Goal: Complete application form

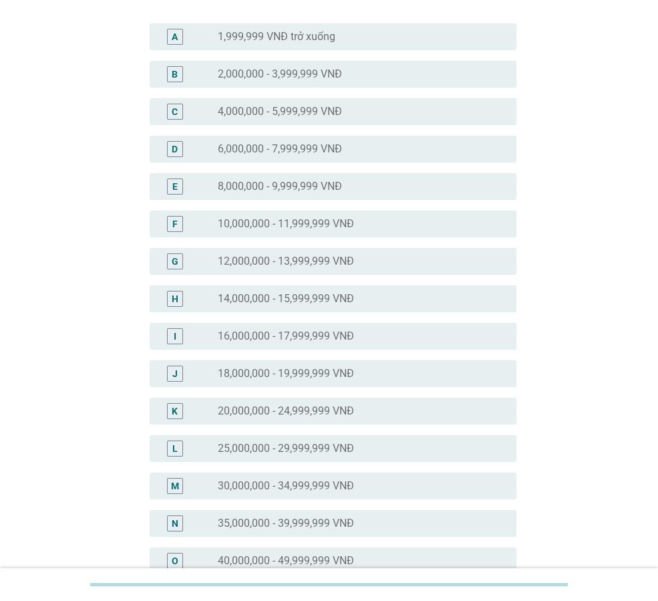
scroll to position [134, 0]
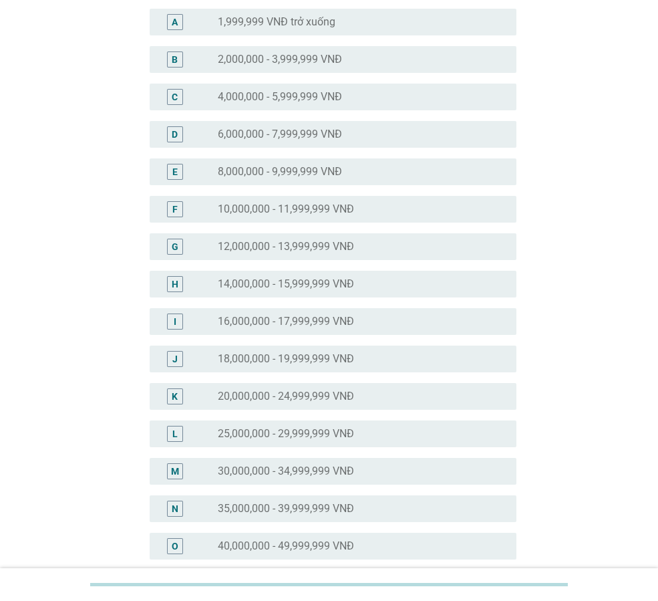
click at [284, 509] on label "35,000,000 - 39,999,999 VNĐ" at bounding box center [286, 508] width 136 height 13
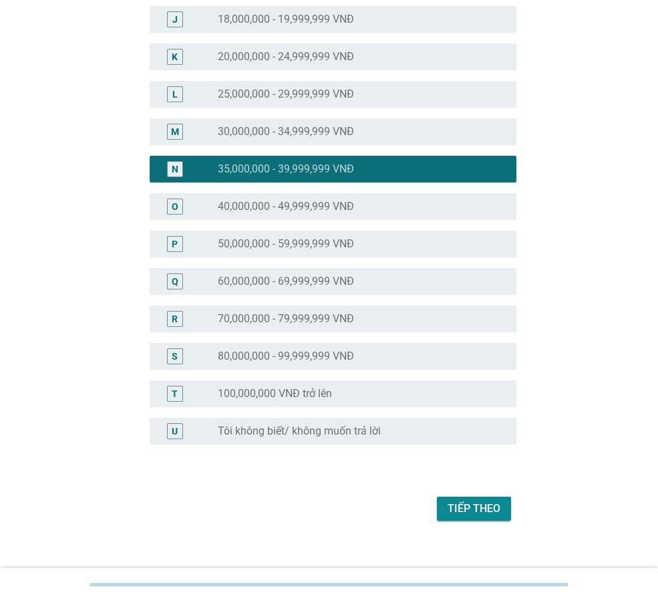
scroll to position [489, 0]
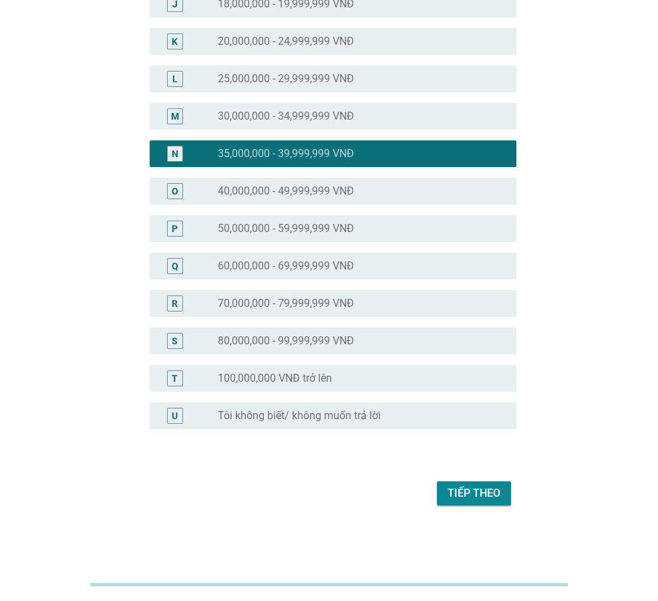
click at [467, 495] on div "Tiếp theo" at bounding box center [474, 493] width 53 height 16
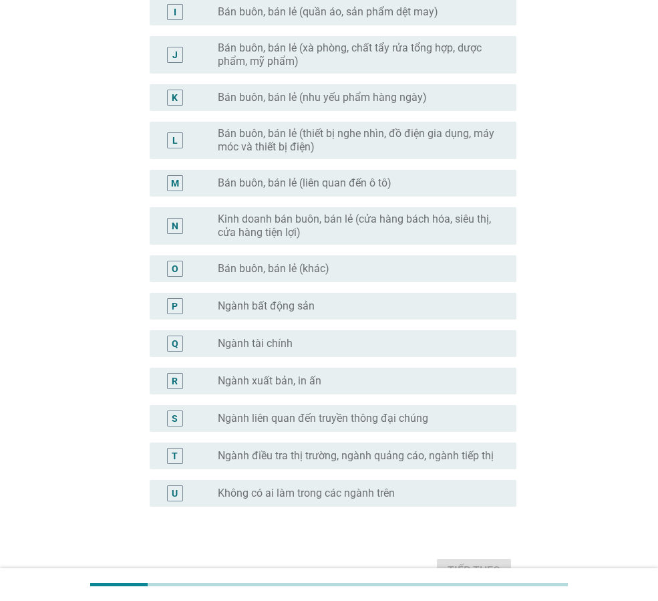
scroll to position [0, 0]
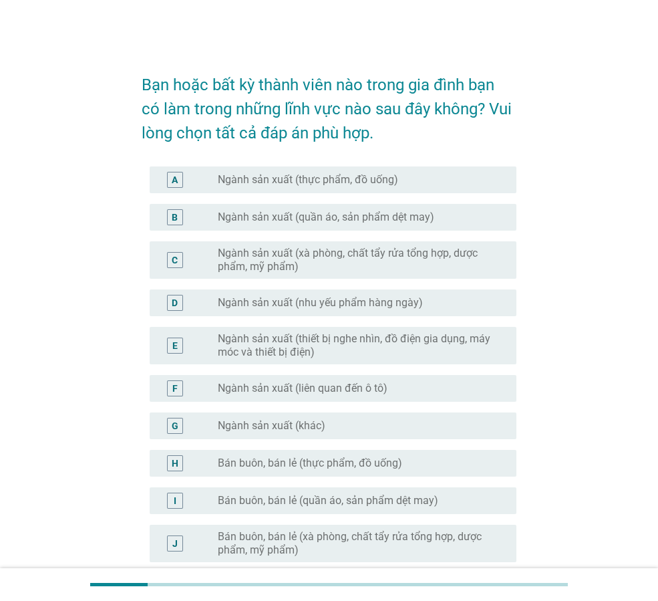
click at [319, 431] on label "Ngành sản xuất (khác)" at bounding box center [272, 425] width 108 height 13
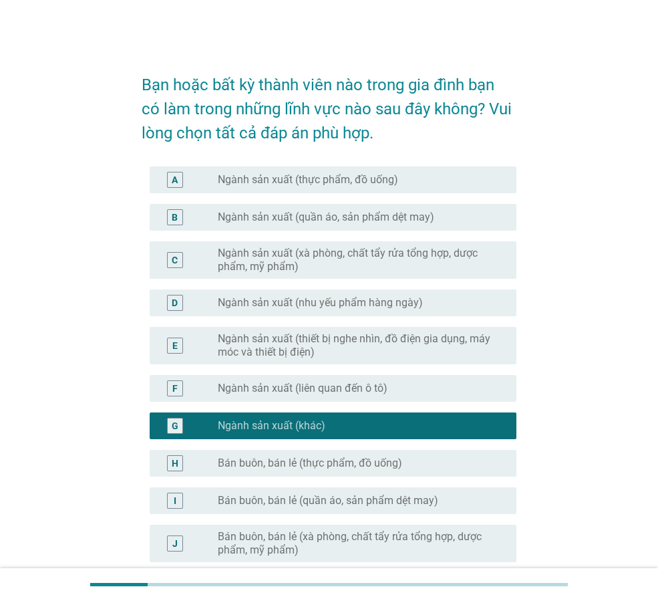
click at [289, 468] on label "Bán buôn, bán lẻ (thực phẩm, đồ uống)" at bounding box center [310, 462] width 184 height 13
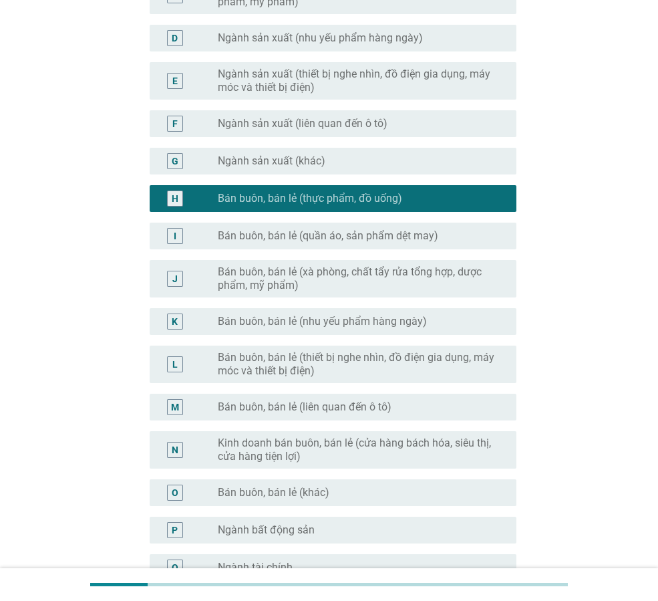
scroll to position [267, 0]
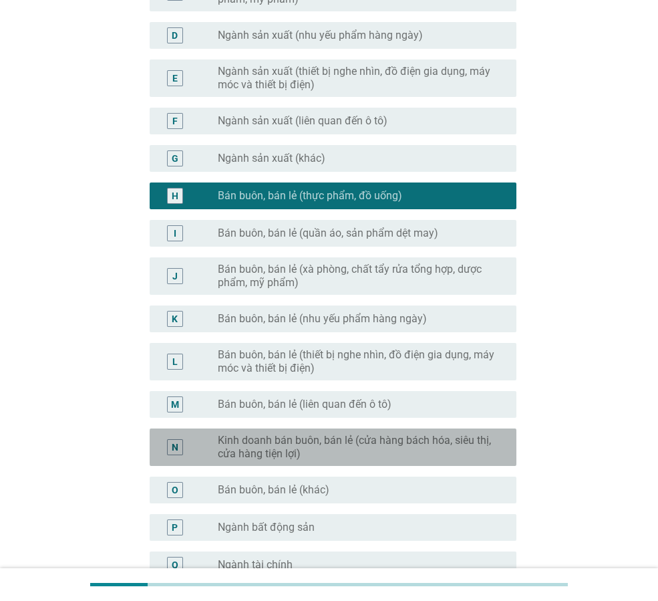
click at [344, 442] on label "Kinh doanh bán buôn, bán lẻ (cửa hàng bách hóa, siêu thị, cửa hàng tiện lợi)" at bounding box center [356, 447] width 277 height 27
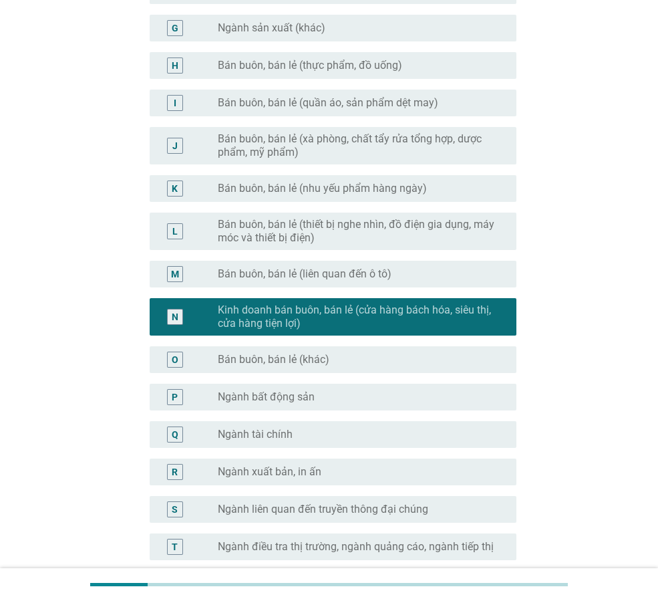
scroll to position [401, 0]
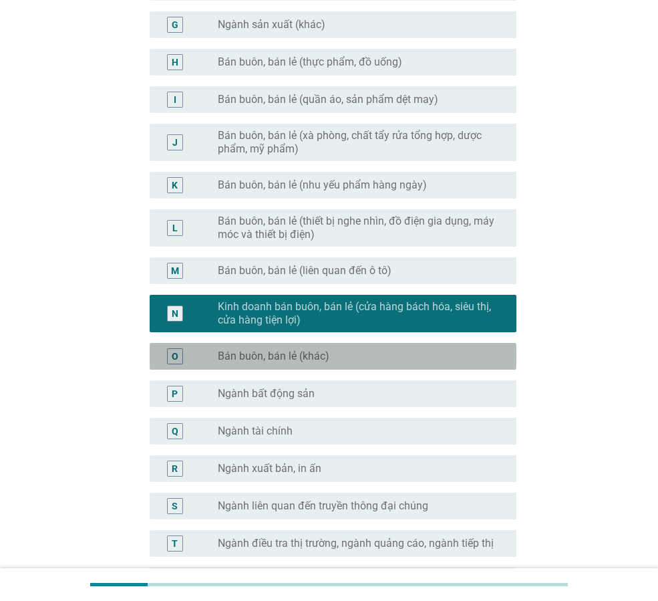
click at [233, 362] on label "Bán buôn, bán lẻ (khác)" at bounding box center [274, 356] width 112 height 13
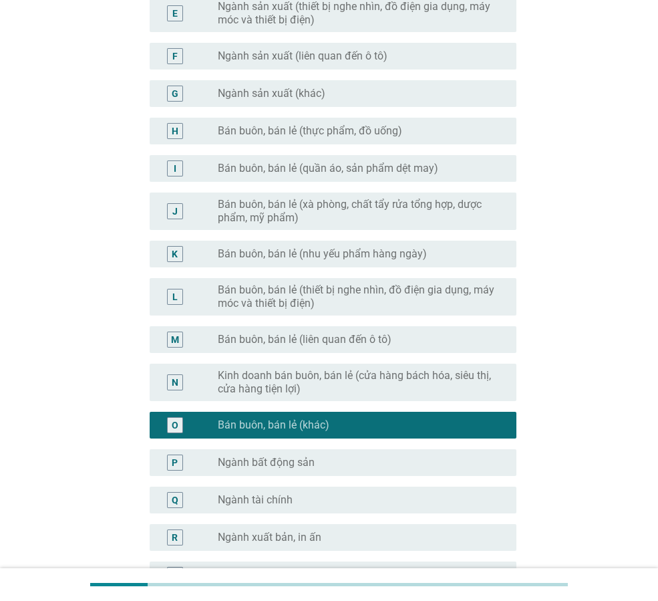
scroll to position [334, 0]
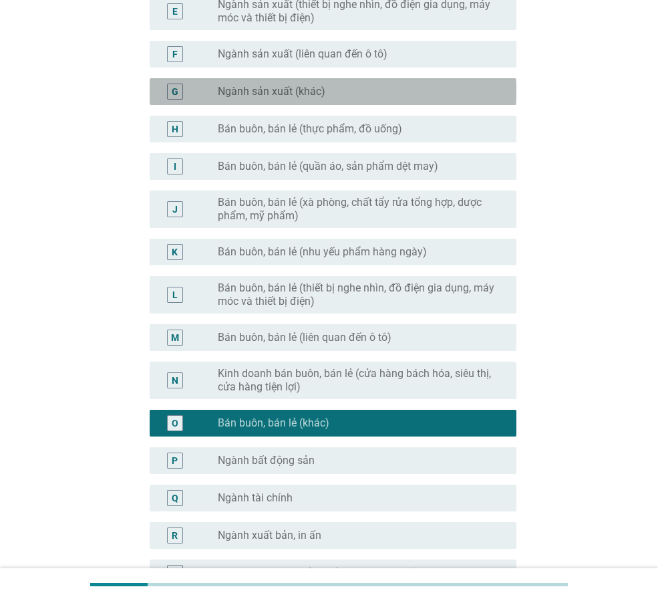
click at [173, 94] on div "G" at bounding box center [175, 91] width 7 height 14
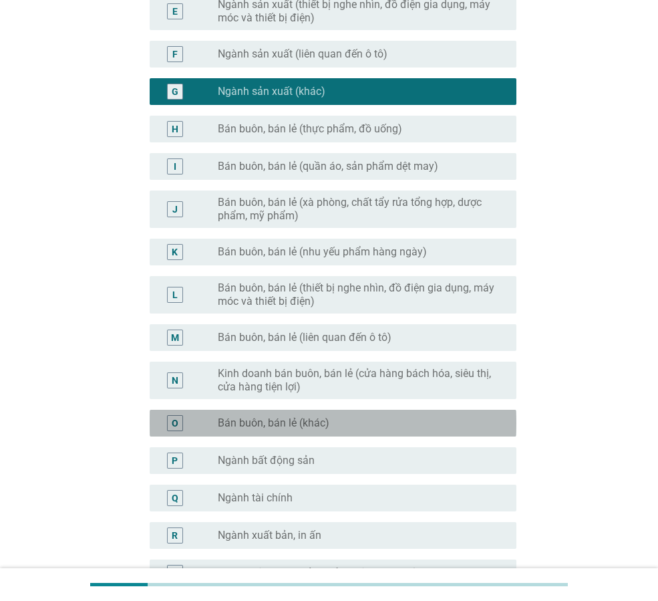
click at [178, 423] on div "O" at bounding box center [175, 423] width 16 height 16
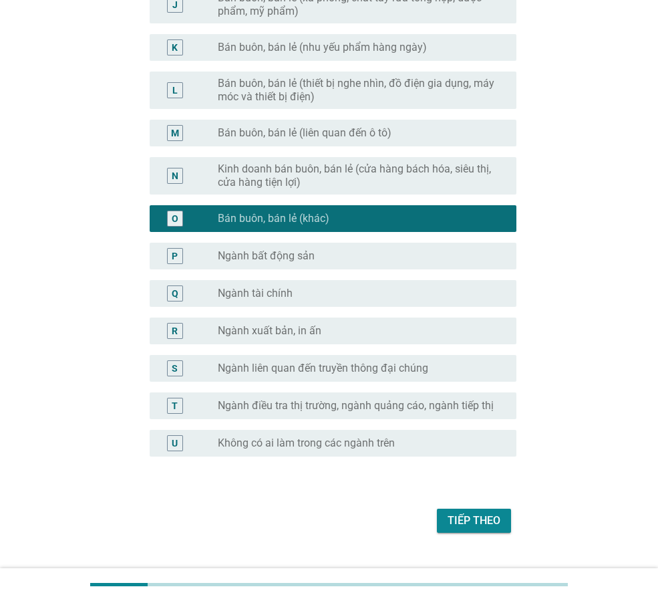
scroll to position [566, 0]
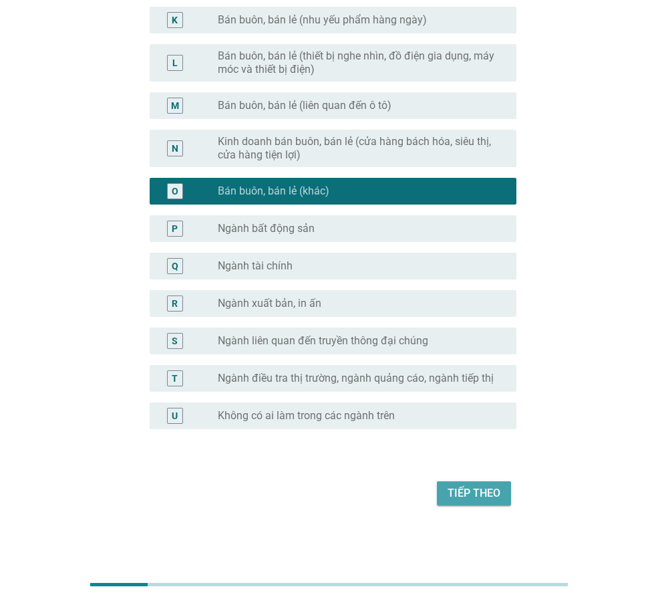
click at [469, 487] on div "Tiếp theo" at bounding box center [474, 493] width 53 height 16
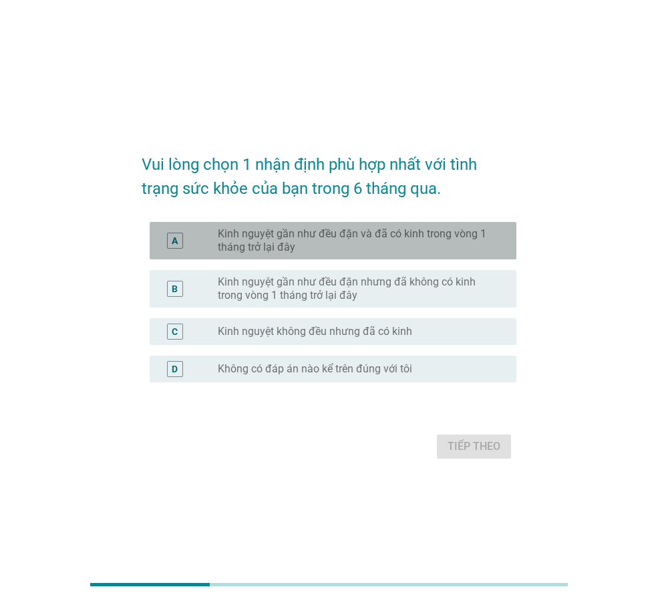
click at [327, 240] on label "Kinh nguyệt gần như đều đặn và đã có kinh trong vòng 1 tháng trở lại đây" at bounding box center [356, 240] width 277 height 27
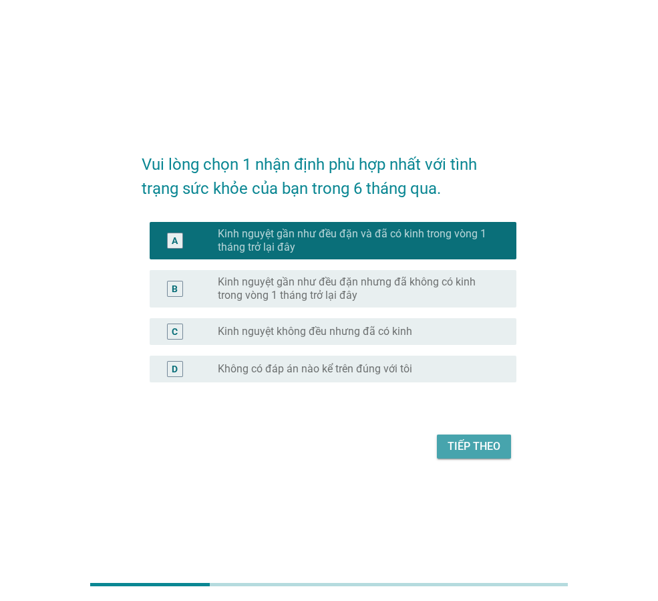
click at [481, 452] on div "Tiếp theo" at bounding box center [474, 446] width 53 height 16
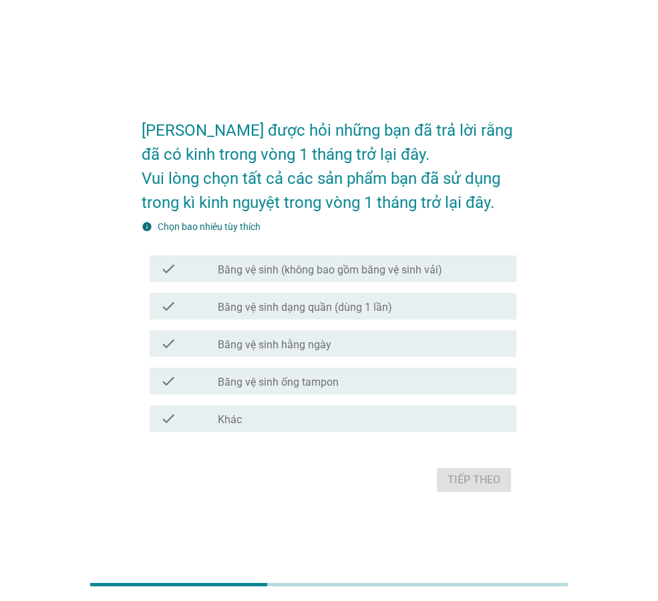
click at [320, 261] on div "check_box_outline_blank Băng vệ sinh (không bao gồm băng vệ sinh vải)" at bounding box center [362, 269] width 288 height 16
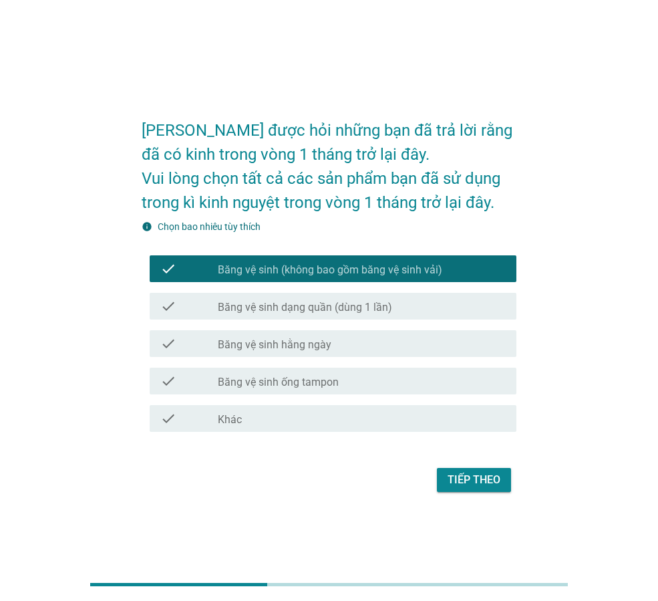
click at [322, 306] on label "Băng vệ sinh dạng quần (dùng 1 lần)" at bounding box center [305, 307] width 174 height 13
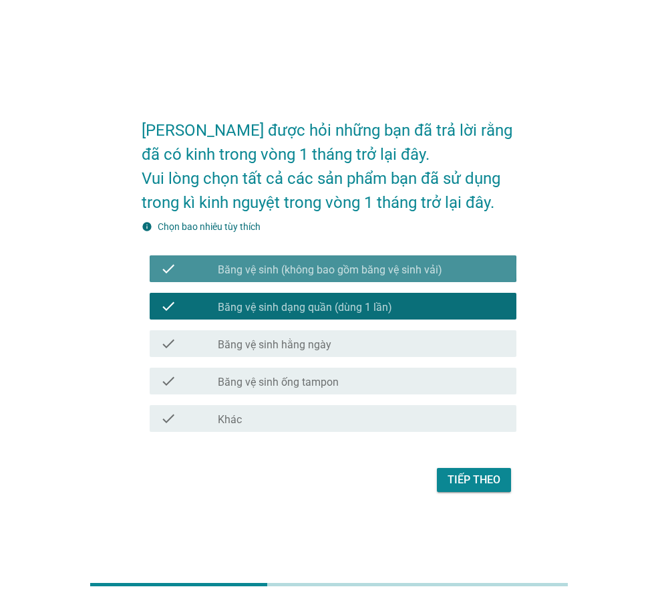
click at [296, 268] on label "Băng vệ sinh (không bao gồm băng vệ sinh vải)" at bounding box center [330, 269] width 225 height 13
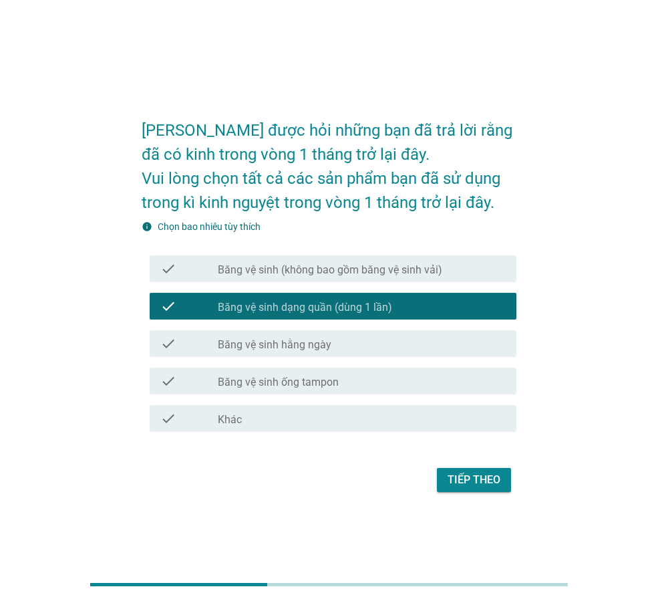
click at [248, 423] on div "check_box_outline_blank Khác" at bounding box center [362, 418] width 288 height 16
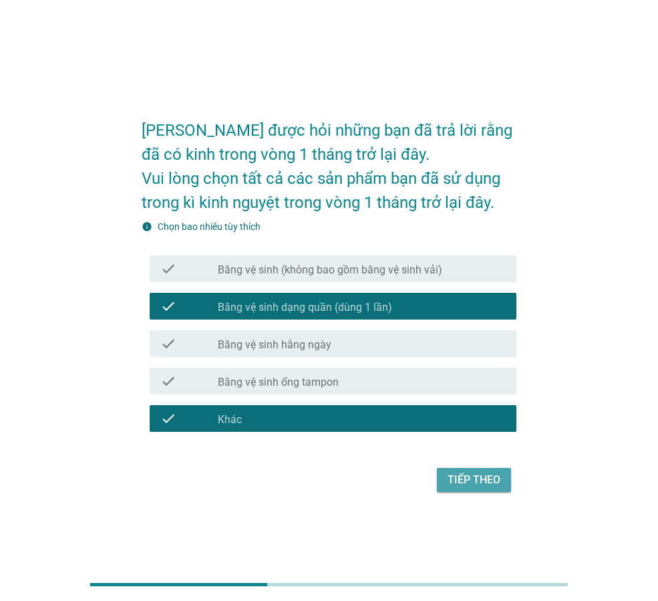
click at [466, 478] on div "Tiếp theo" at bounding box center [474, 480] width 53 height 16
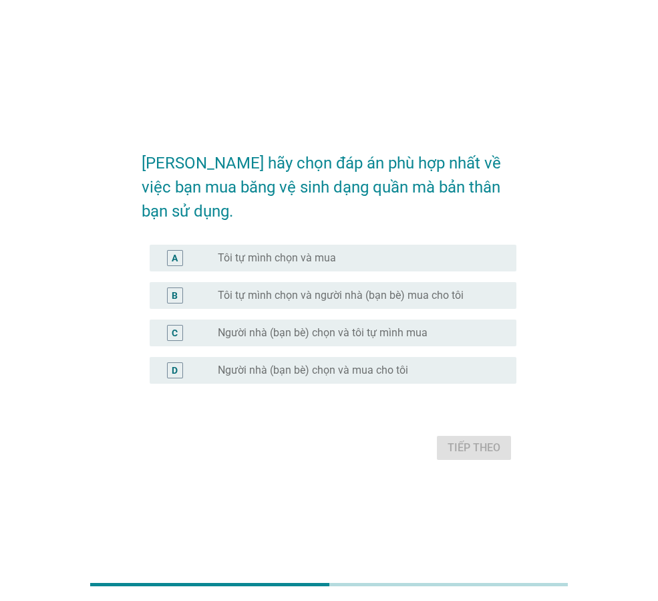
click at [290, 251] on label "Tôi tự mình chọn và mua" at bounding box center [277, 257] width 118 height 13
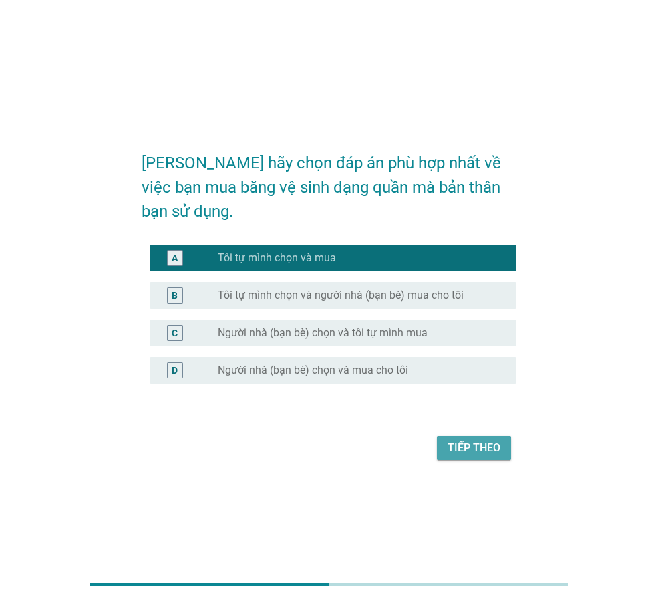
click at [464, 440] on div "Tiếp theo" at bounding box center [474, 448] width 53 height 16
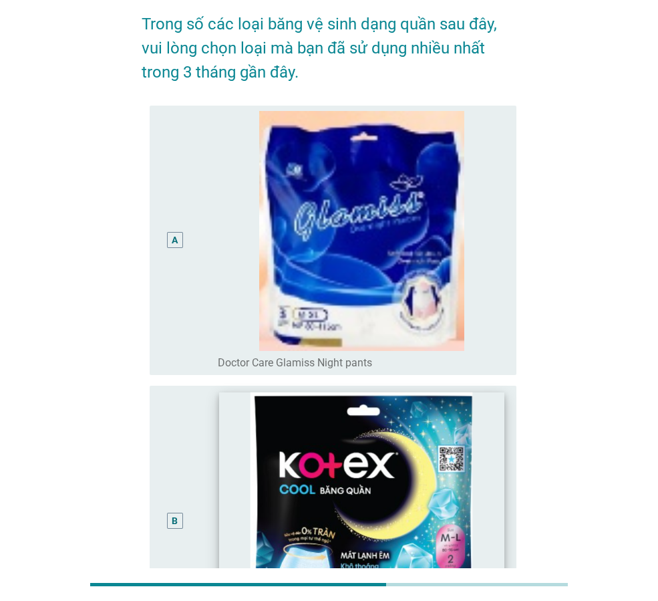
scroll to position [134, 0]
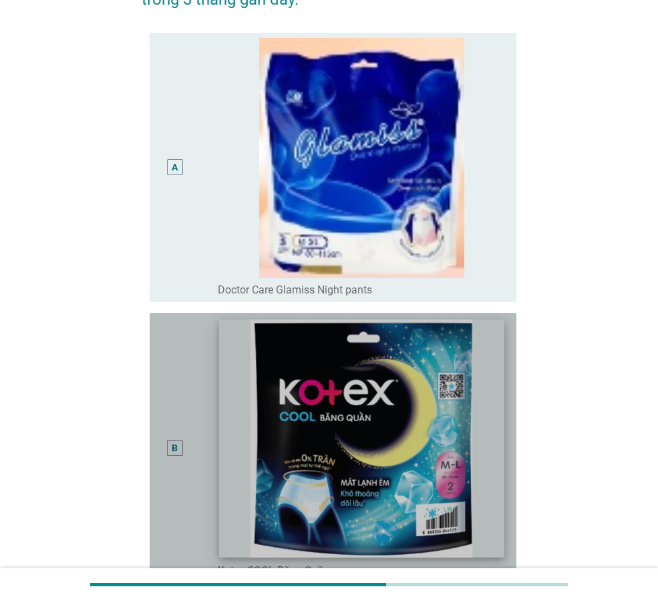
click at [356, 466] on img at bounding box center [361, 438] width 285 height 238
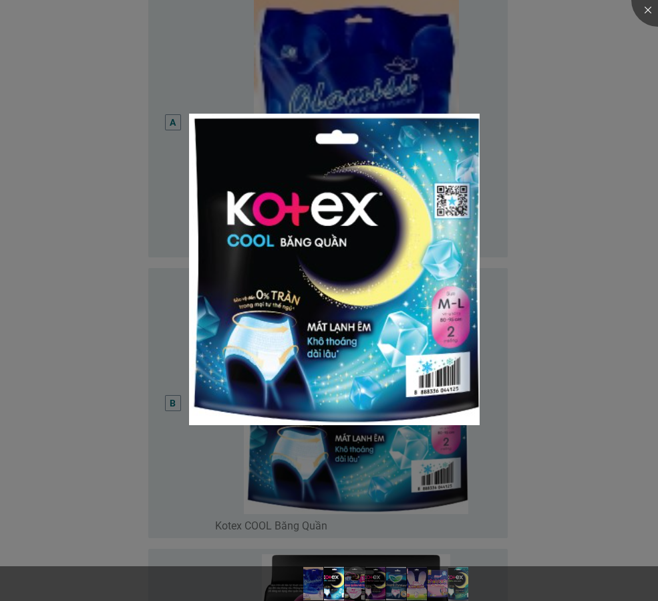
scroll to position [200, 0]
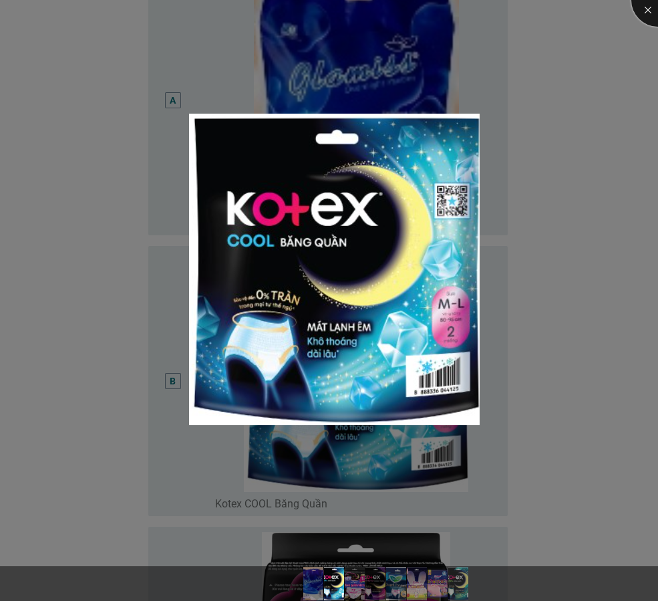
click at [648, 9] on div at bounding box center [658, -1] width 53 height 53
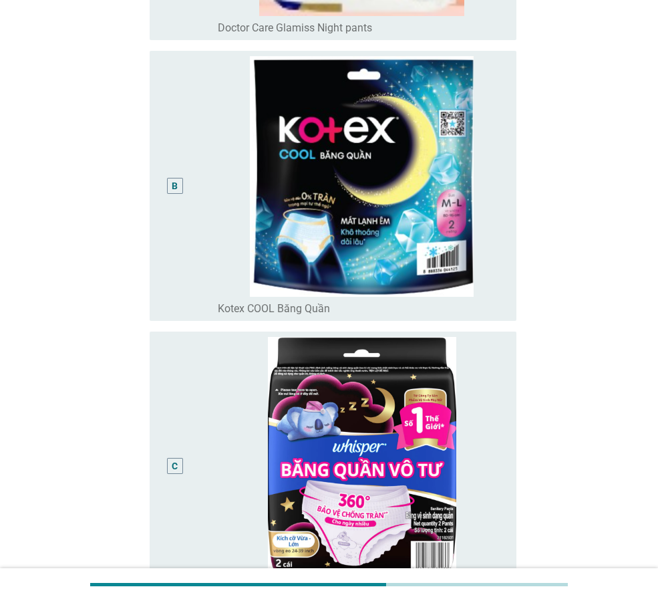
scroll to position [401, 0]
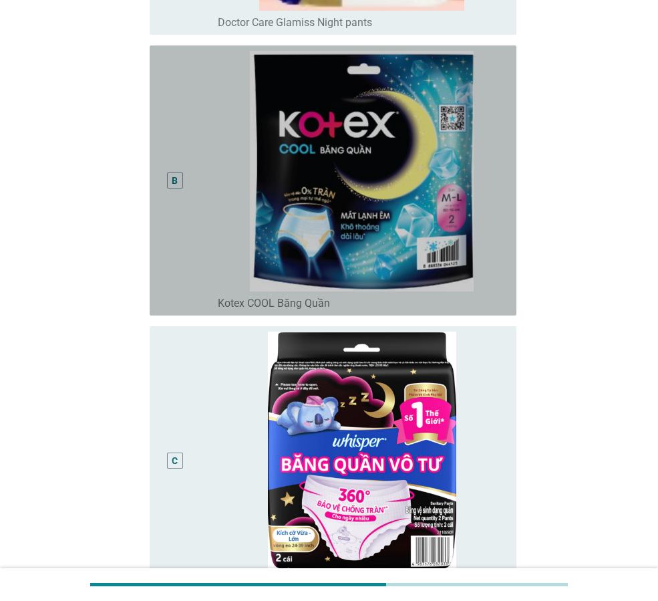
click at [198, 201] on div "B" at bounding box center [188, 180] width 57 height 259
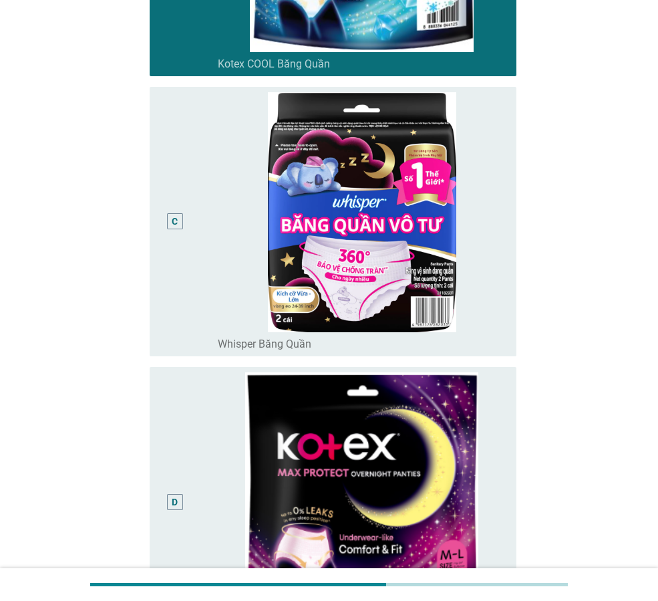
scroll to position [668, 0]
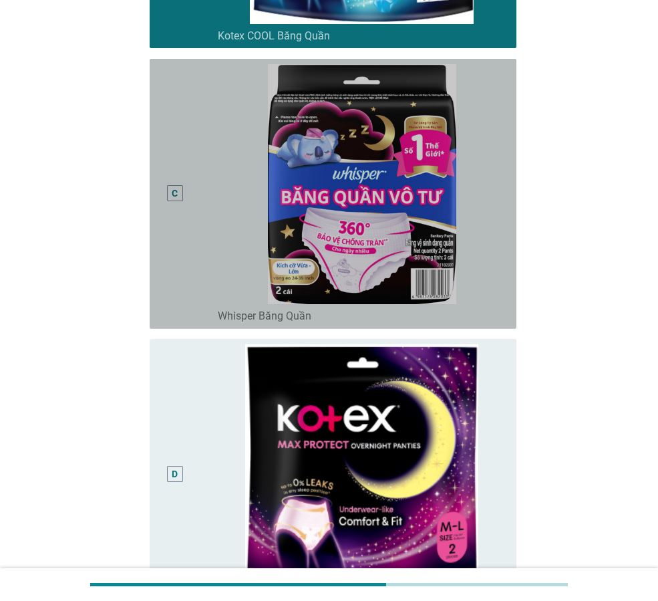
click at [198, 243] on div "C" at bounding box center [188, 193] width 57 height 259
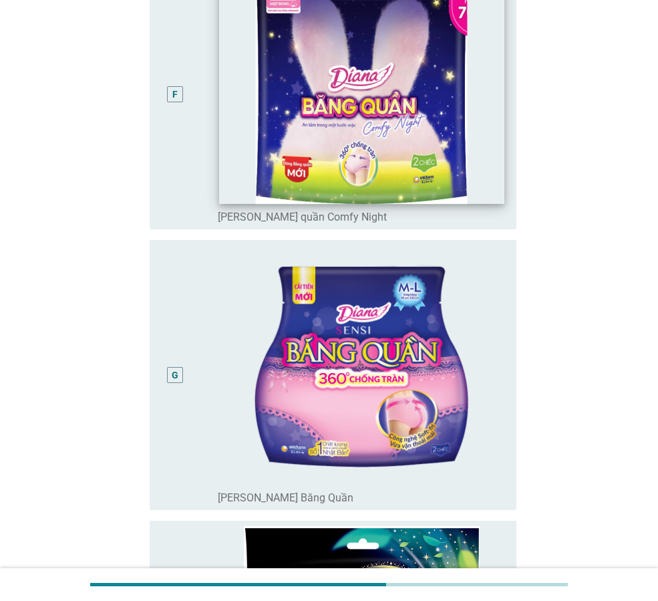
scroll to position [1604, 0]
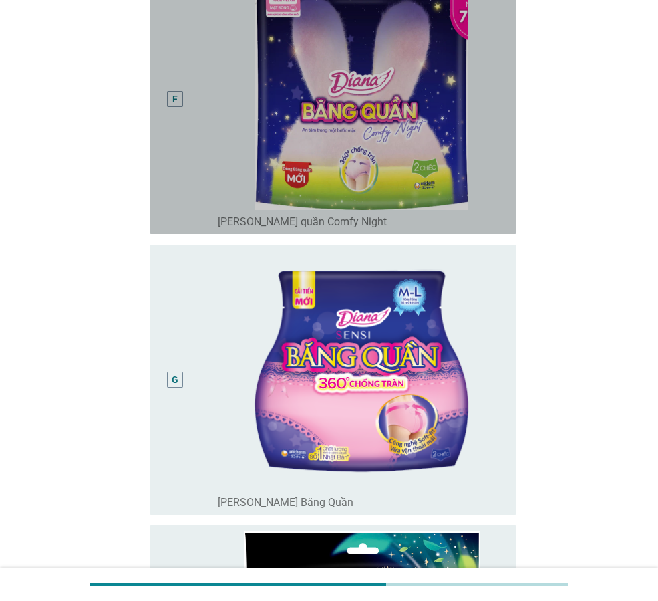
click at [182, 90] on div "F" at bounding box center [174, 98] width 29 height 259
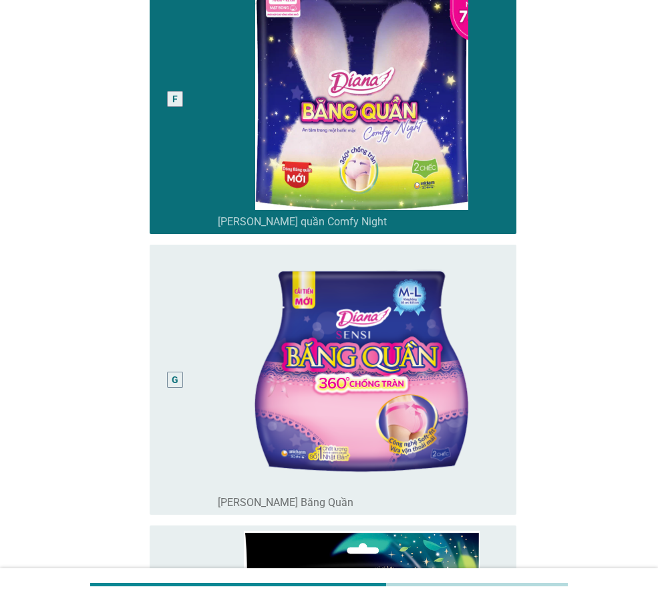
click at [172, 376] on div "G" at bounding box center [175, 379] width 7 height 14
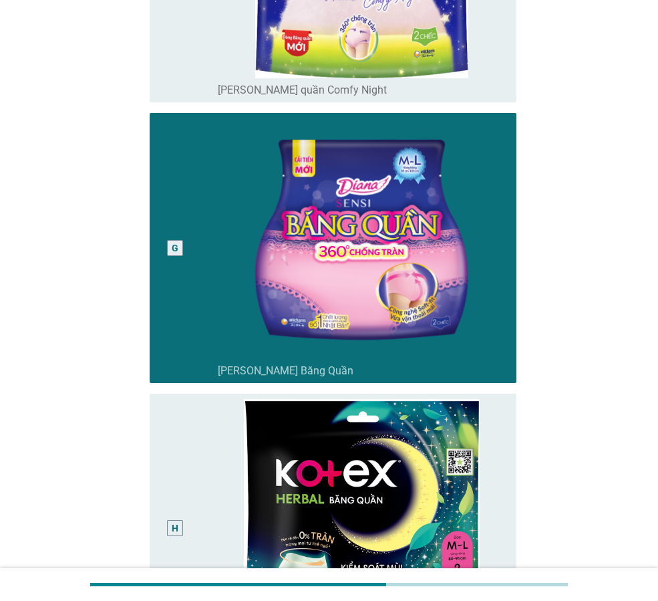
scroll to position [2008, 0]
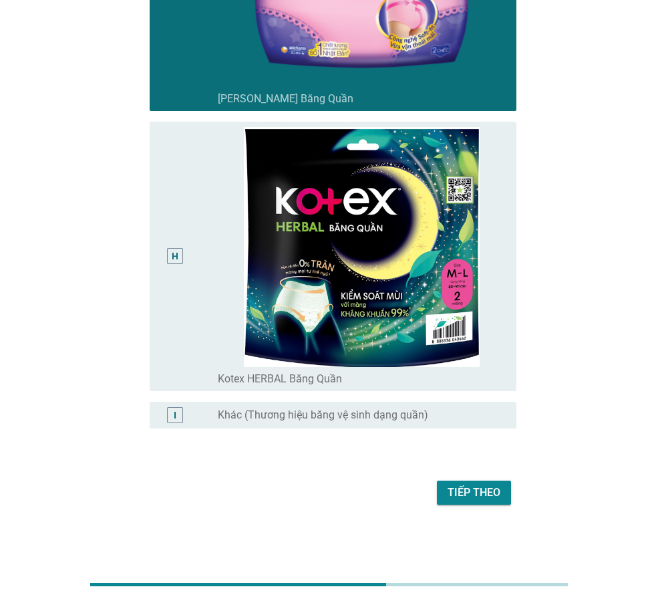
click at [472, 494] on div "Tiếp theo" at bounding box center [474, 493] width 53 height 16
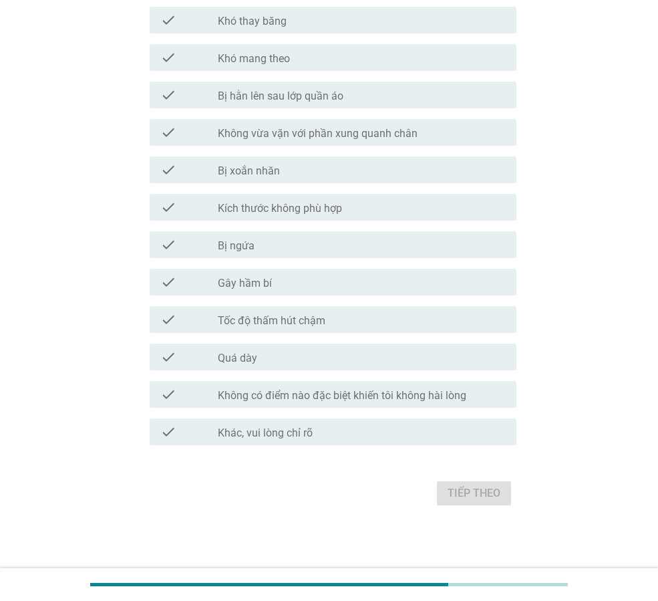
scroll to position [0, 0]
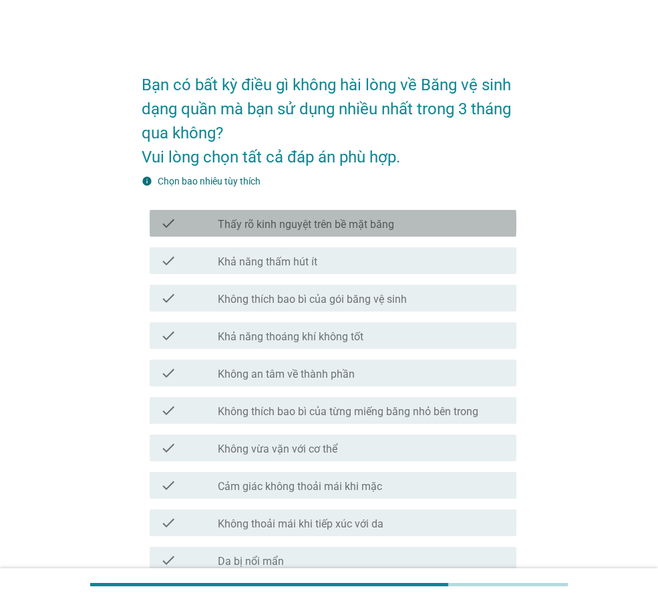
click at [272, 220] on label "Thấy rõ kinh nguyệt trên bề mặt băng" at bounding box center [306, 224] width 176 height 13
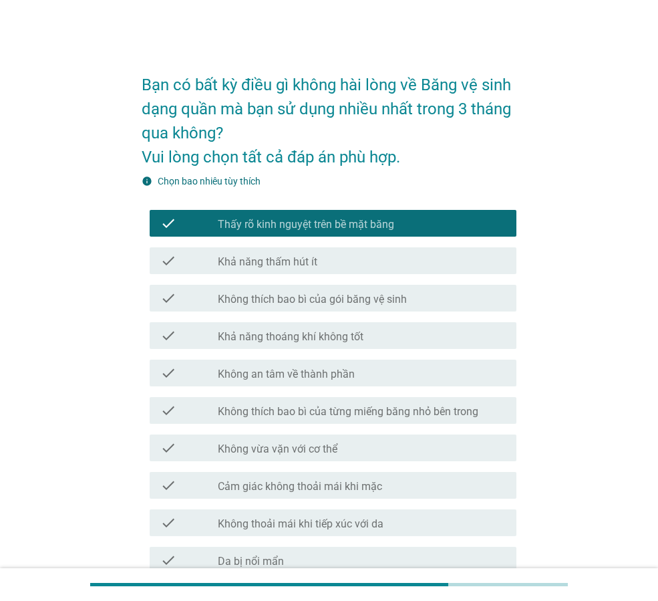
click at [281, 260] on label "Khả năng thấm hút ít" at bounding box center [268, 261] width 100 height 13
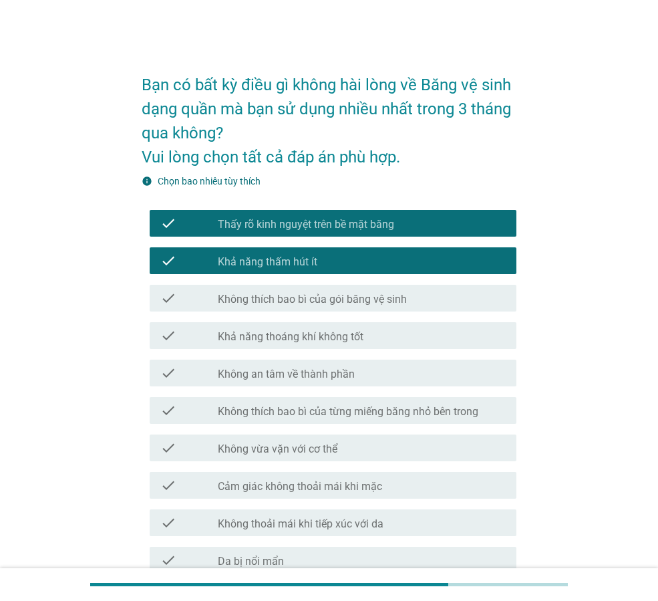
click at [333, 376] on label "Không an tâm về thành phần" at bounding box center [286, 374] width 137 height 13
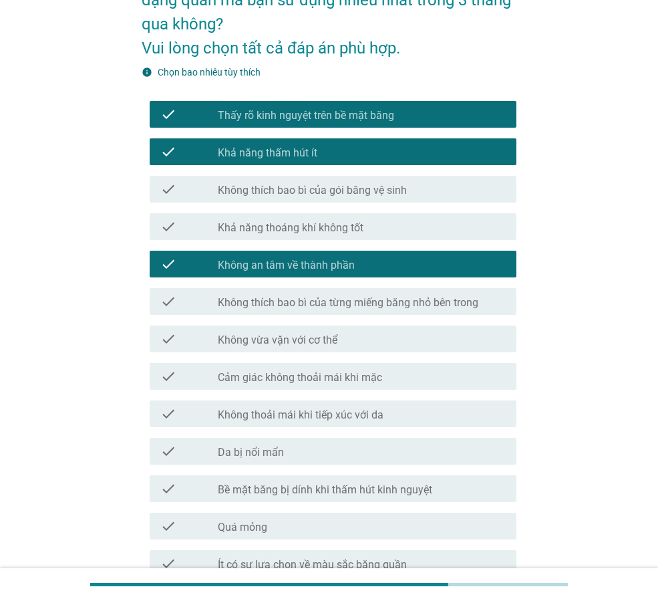
scroll to position [200, 0]
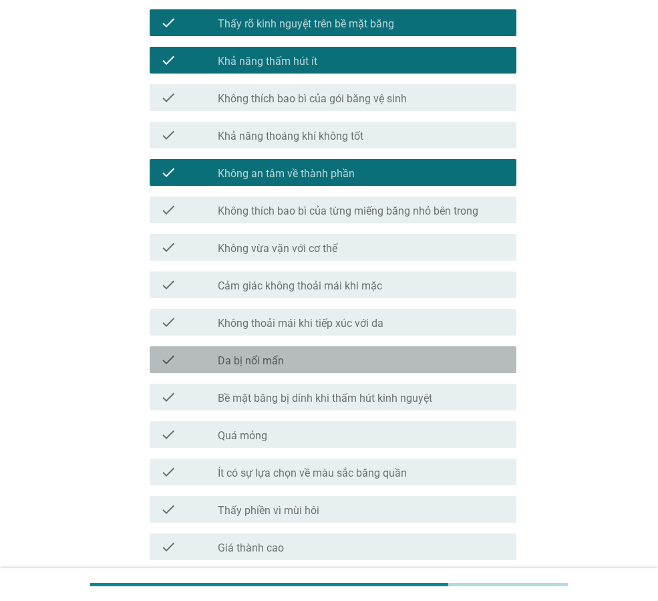
click at [302, 371] on div "check check_box_outline_blank Da bị nổi mẩn" at bounding box center [333, 359] width 367 height 27
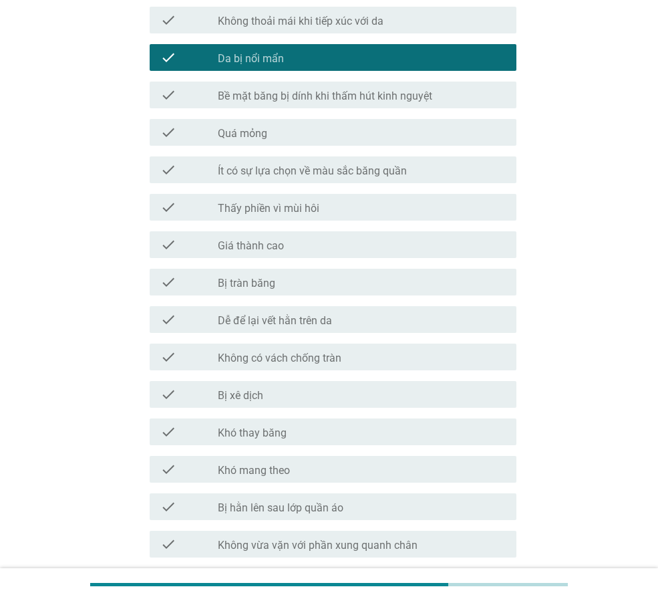
scroll to position [535, 0]
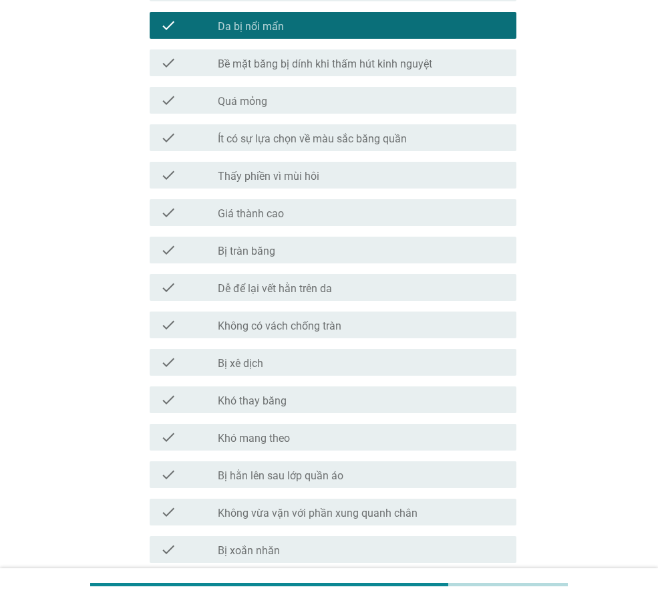
click at [279, 172] on label "Thấy phiền vì mùi hôi" at bounding box center [269, 176] width 102 height 13
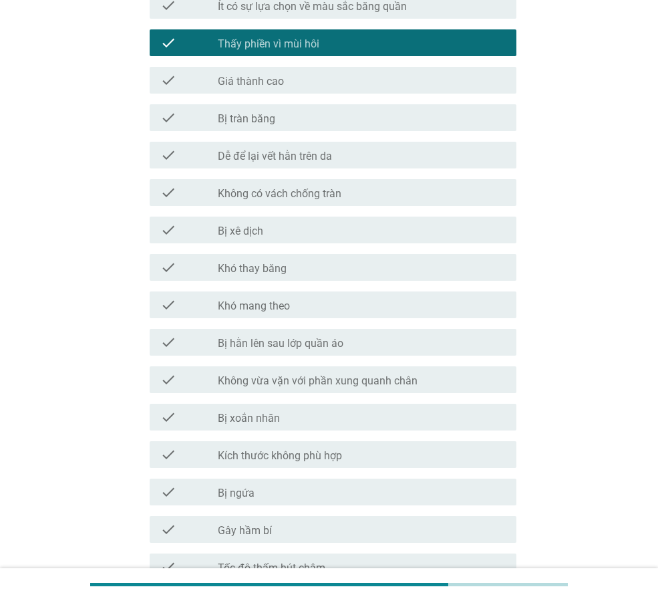
scroll to position [668, 0]
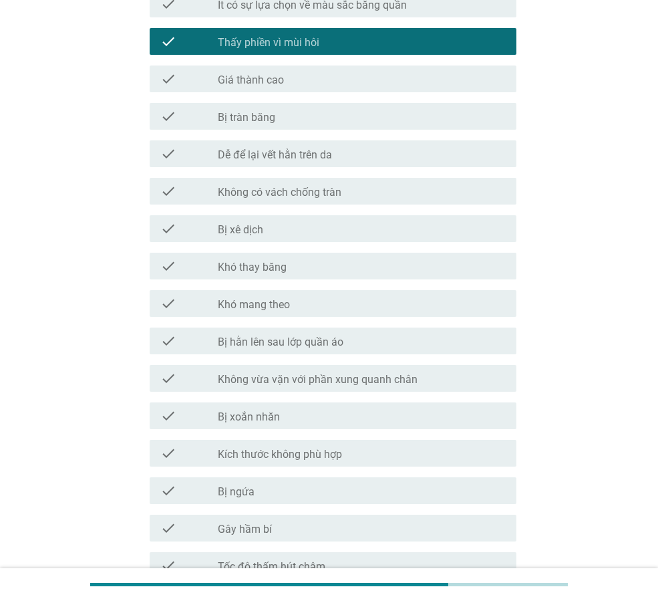
click at [307, 184] on div "check_box_outline_blank Không có vách chống tràn" at bounding box center [362, 191] width 288 height 16
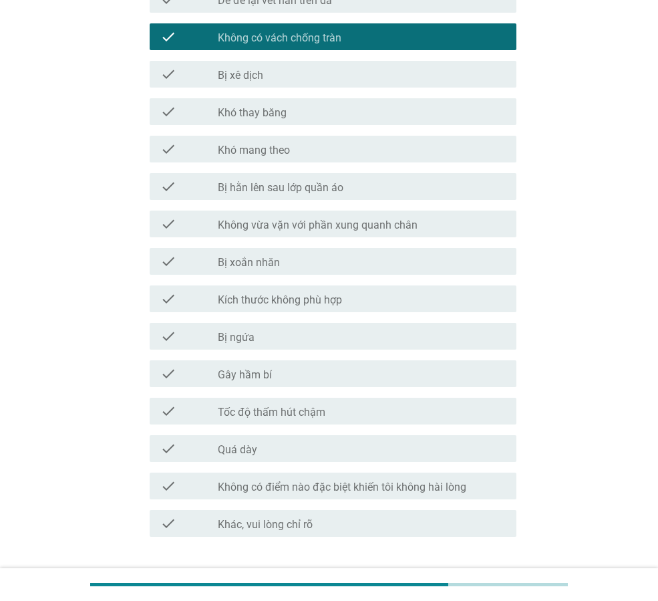
scroll to position [869, 0]
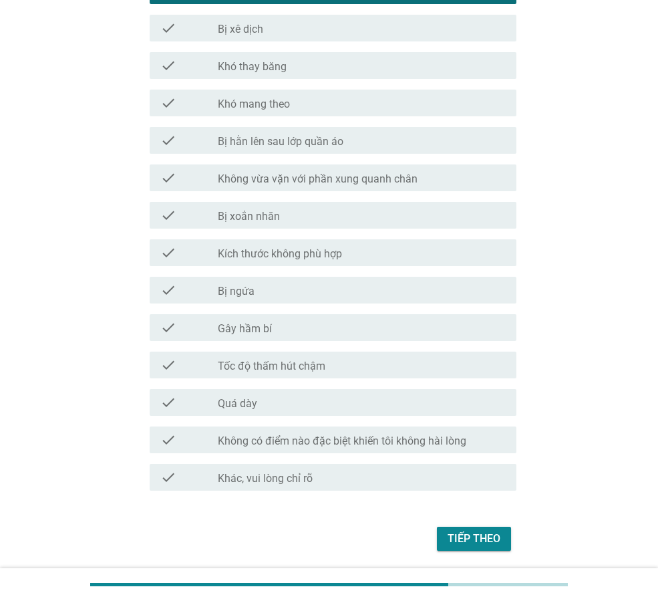
click at [472, 541] on div "Tiếp theo" at bounding box center [474, 539] width 53 height 16
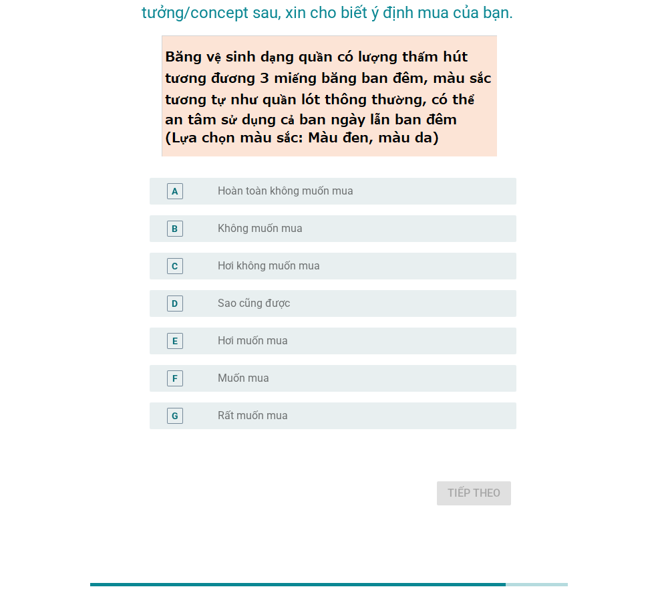
scroll to position [0, 0]
